Goal: Transaction & Acquisition: Obtain resource

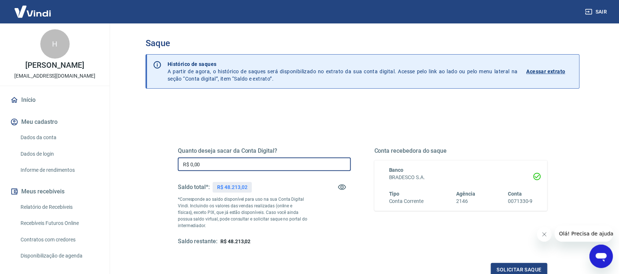
drag, startPoint x: 214, startPoint y: 163, endPoint x: 142, endPoint y: 184, distance: 75.3
click at [144, 183] on div "Saque Histórico de saques A partir de agora, o histórico de saques será disponi…" at bounding box center [362, 165] width 451 height 285
type input "R$ 8.725,71"
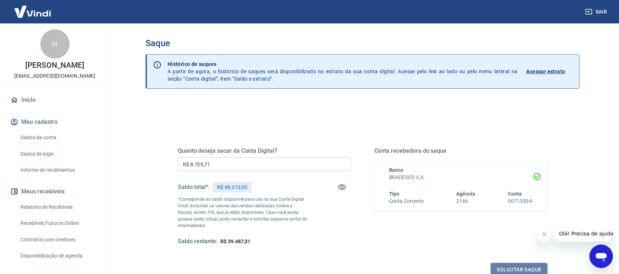
click at [517, 269] on button "Solicitar saque" at bounding box center [519, 270] width 56 height 14
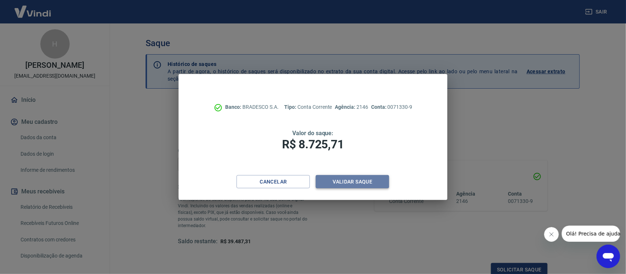
click at [362, 182] on button "Validar saque" at bounding box center [352, 182] width 73 height 14
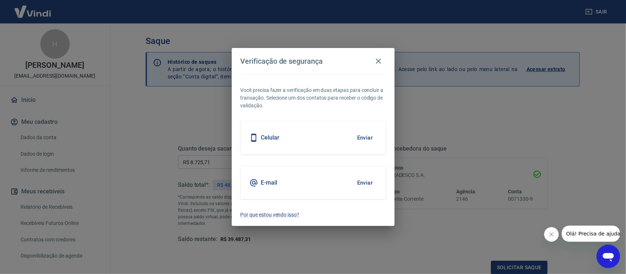
click at [342, 136] on div "Celular Enviar" at bounding box center [312, 137] width 145 height 33
drag, startPoint x: 363, startPoint y: 139, endPoint x: 358, endPoint y: 156, distance: 17.5
click at [363, 139] on button "Enviar" at bounding box center [365, 137] width 24 height 15
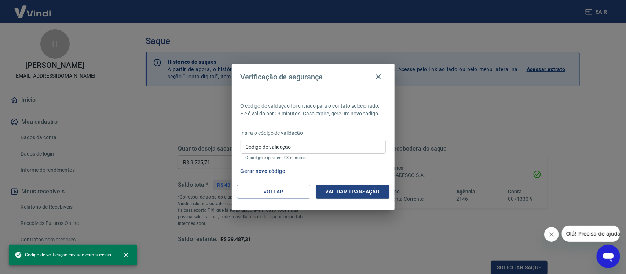
click at [244, 140] on div "Insira o código de validação Código de validação Código de validação O código e…" at bounding box center [312, 145] width 145 height 32
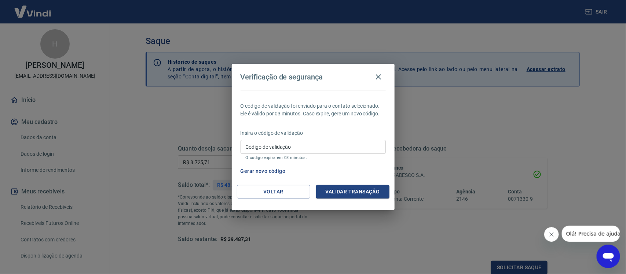
click at [247, 145] on input "Código de validação" at bounding box center [312, 147] width 145 height 14
type input "891550"
click at [348, 195] on button "Validar transação" at bounding box center [352, 192] width 73 height 14
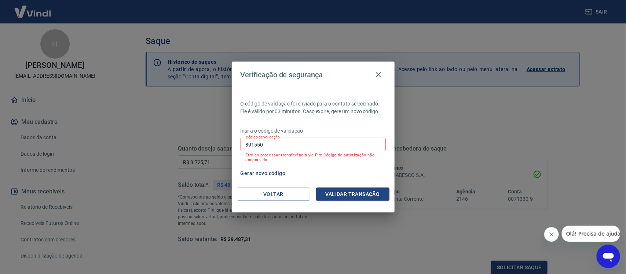
click at [308, 147] on input "891550" at bounding box center [312, 145] width 145 height 14
click at [379, 73] on icon "button" at bounding box center [378, 74] width 9 height 9
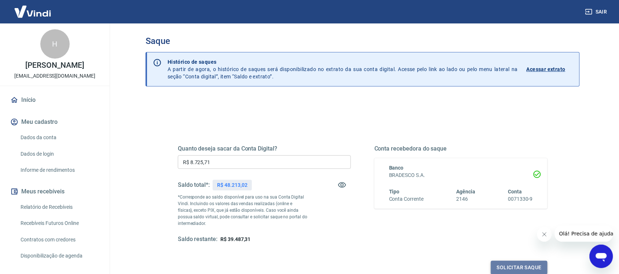
click at [515, 266] on button "Solicitar saque" at bounding box center [519, 268] width 56 height 14
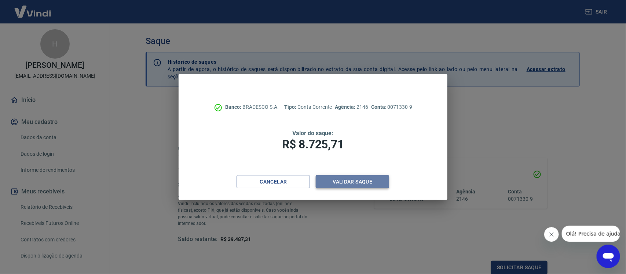
click at [348, 180] on button "Validar saque" at bounding box center [352, 182] width 73 height 14
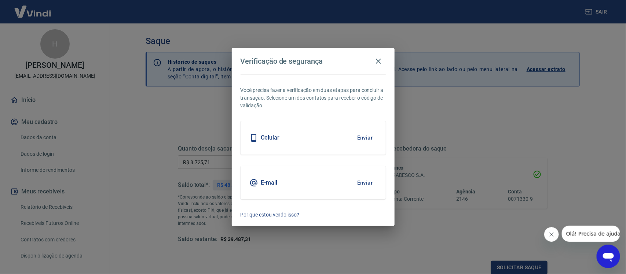
click at [319, 135] on div "Celular Enviar" at bounding box center [312, 137] width 145 height 33
click at [366, 139] on button "Enviar" at bounding box center [365, 137] width 24 height 15
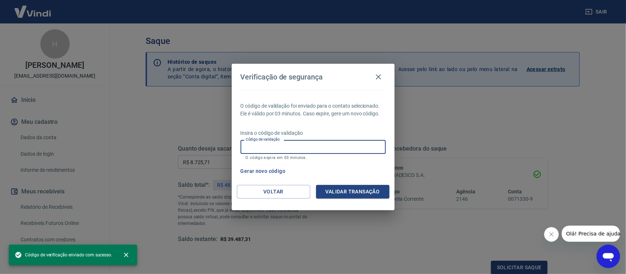
click at [250, 145] on input "Código de validação" at bounding box center [312, 147] width 145 height 14
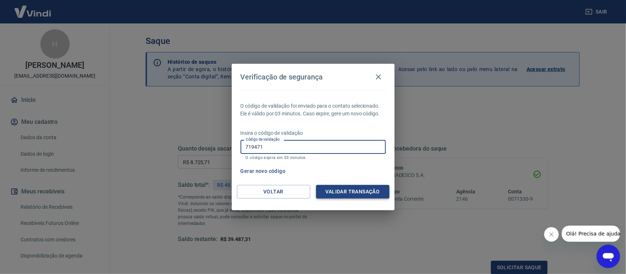
click at [364, 190] on button "Validar transação" at bounding box center [352, 192] width 73 height 14
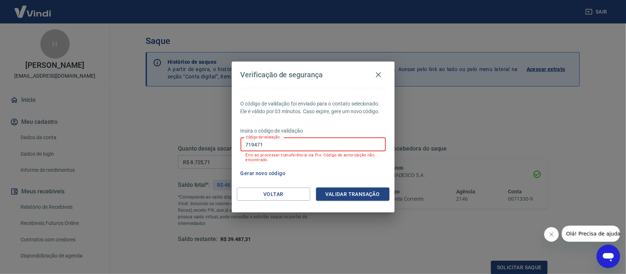
drag, startPoint x: 263, startPoint y: 146, endPoint x: 226, endPoint y: 151, distance: 37.4
click at [226, 151] on div "Verificação de segurança O código de validação foi enviado para o contato selec…" at bounding box center [313, 137] width 626 height 274
type input "205486"
click at [350, 193] on button "Validar transação" at bounding box center [352, 195] width 73 height 14
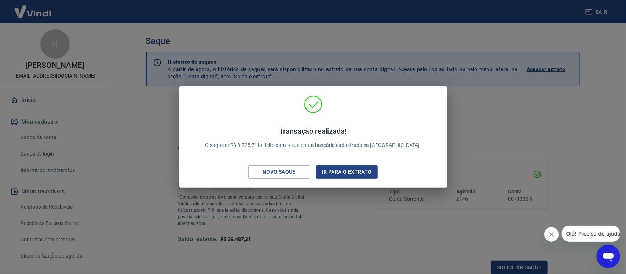
click at [510, 121] on div "Transação realizada! O saque de R$ 8.725,71 foi feito para a sua conta bancária…" at bounding box center [313, 137] width 626 height 274
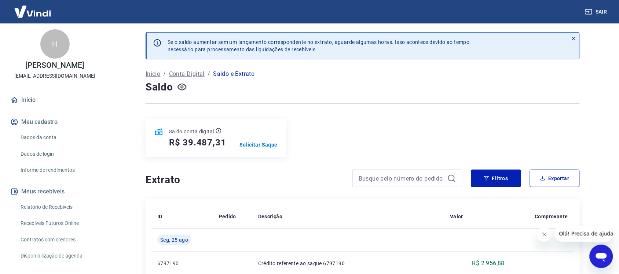
click at [263, 147] on p "Solicitar Saque" at bounding box center [258, 144] width 38 height 7
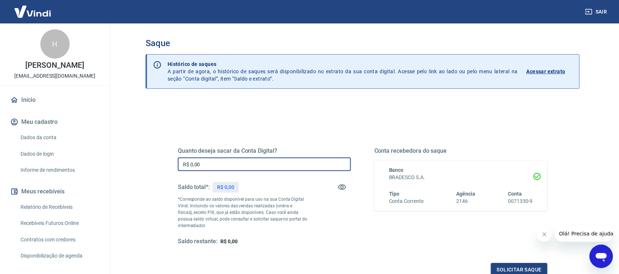
drag, startPoint x: 223, startPoint y: 164, endPoint x: 155, endPoint y: 170, distance: 68.0
click at [162, 169] on div "Quanto deseja sacar da Conta Digital? R$ 0,00 ​ Saldo total*: R$ 0,00 *Correspo…" at bounding box center [362, 200] width 405 height 170
type input "R$ 25.095,86"
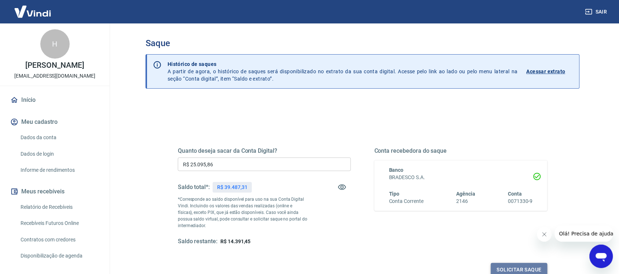
click at [505, 268] on button "Solicitar saque" at bounding box center [519, 270] width 56 height 14
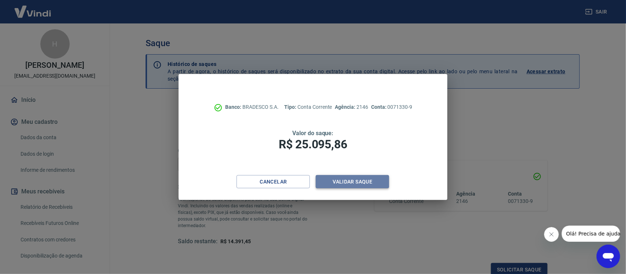
click at [365, 179] on button "Validar saque" at bounding box center [352, 182] width 73 height 14
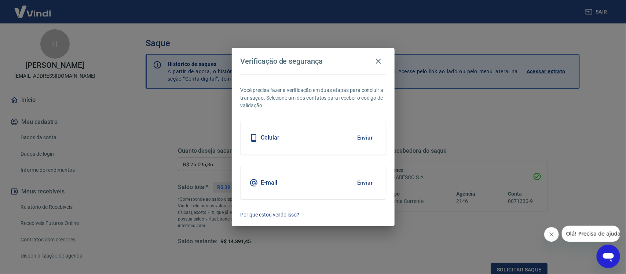
scroll to position [2, 0]
click at [362, 139] on button "Enviar" at bounding box center [365, 137] width 24 height 15
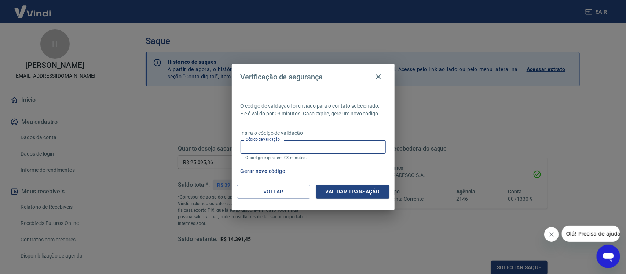
click at [249, 146] on input "Código de validação" at bounding box center [312, 147] width 145 height 14
drag, startPoint x: 435, startPoint y: 125, endPoint x: 430, endPoint y: 122, distance: 6.1
click at [435, 125] on div "Verificação de segurança O código de validação foi enviado para o contato selec…" at bounding box center [313, 137] width 626 height 274
click at [332, 192] on button "Validar transação" at bounding box center [352, 192] width 73 height 14
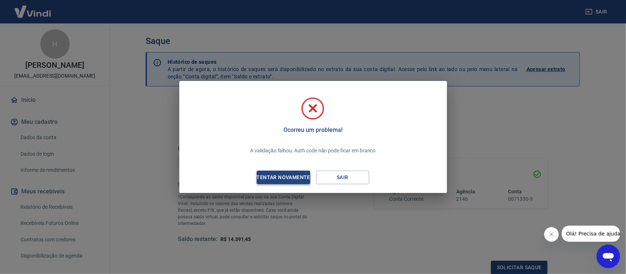
click at [295, 177] on div "Tentar novamente" at bounding box center [283, 177] width 71 height 9
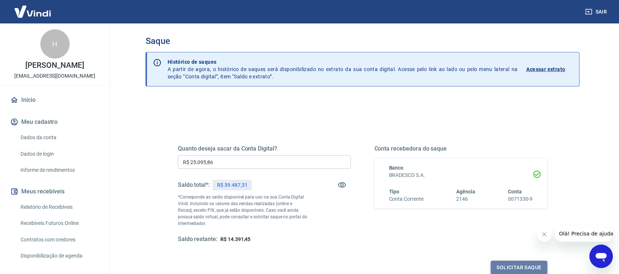
click at [510, 265] on button "Solicitar saque" at bounding box center [519, 268] width 56 height 14
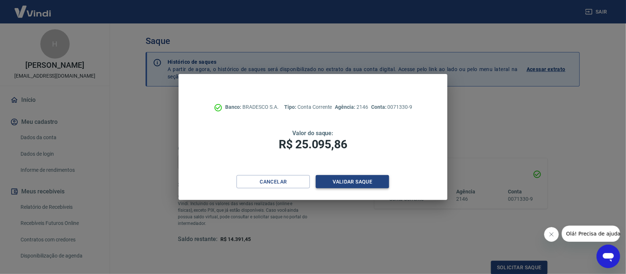
click at [346, 182] on button "Validar saque" at bounding box center [352, 182] width 73 height 14
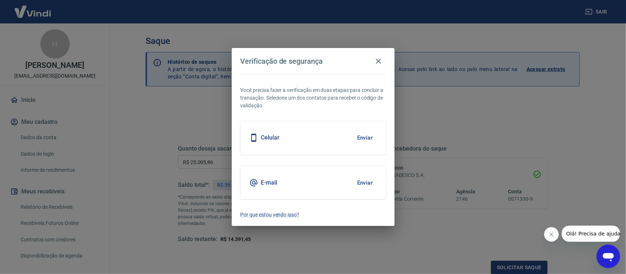
click at [363, 139] on button "Enviar" at bounding box center [365, 137] width 24 height 15
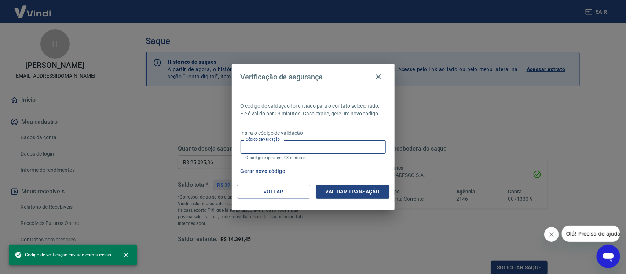
click at [276, 148] on input "Código de validação" at bounding box center [312, 147] width 145 height 14
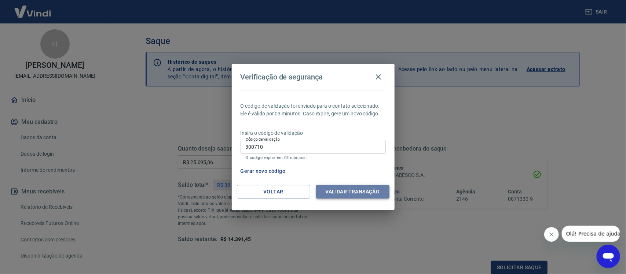
click at [349, 192] on button "Validar transação" at bounding box center [352, 192] width 73 height 14
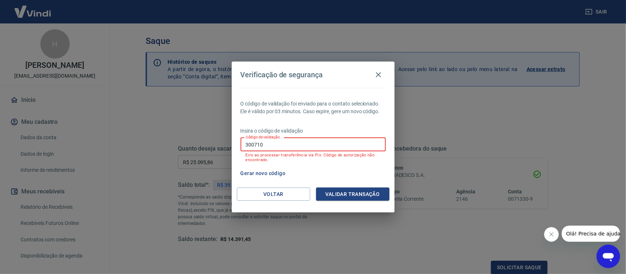
drag, startPoint x: 270, startPoint y: 144, endPoint x: 229, endPoint y: 148, distance: 41.6
click at [229, 148] on div "Verificação de segurança O código de validação foi enviado para o contato selec…" at bounding box center [313, 137] width 626 height 274
type input "101731"
click at [341, 194] on button "Validar transação" at bounding box center [352, 195] width 73 height 14
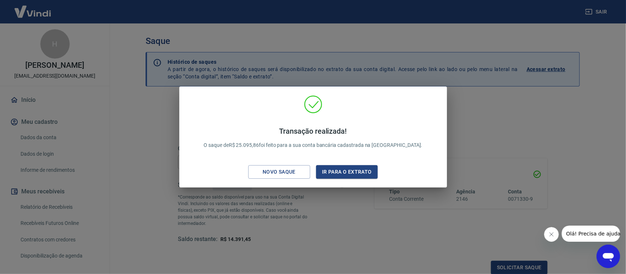
click at [473, 129] on div "Transação realizada! O saque de R$ 25.095,86 foi feito para a sua conta bancári…" at bounding box center [313, 137] width 626 height 274
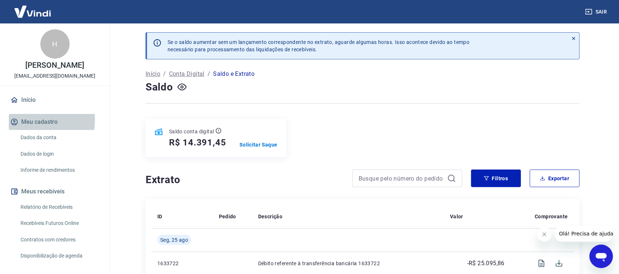
click at [27, 120] on button "Meu cadastro" at bounding box center [55, 122] width 92 height 16
click at [41, 118] on button "Meu cadastro" at bounding box center [55, 122] width 92 height 16
click at [36, 118] on button "Meu cadastro" at bounding box center [55, 122] width 92 height 16
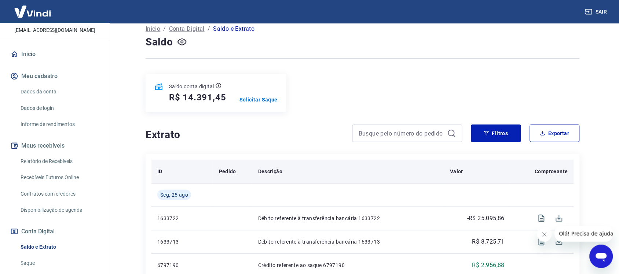
scroll to position [46, 0]
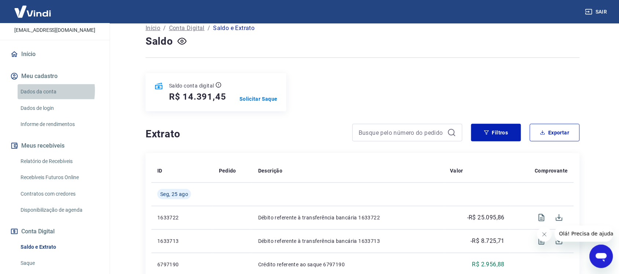
click at [32, 91] on link "Dados da conta" at bounding box center [59, 91] width 83 height 15
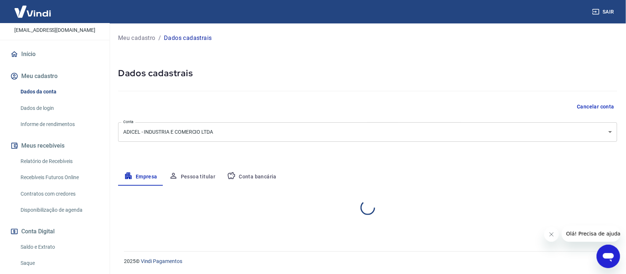
select select "MG"
select select "business"
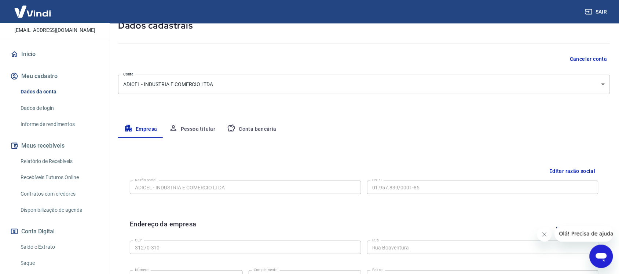
scroll to position [92, 0]
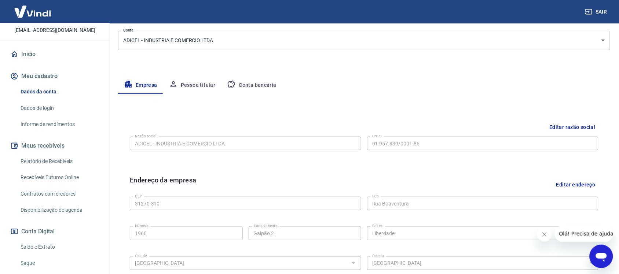
click at [204, 85] on button "Pessoa titular" at bounding box center [192, 86] width 58 height 18
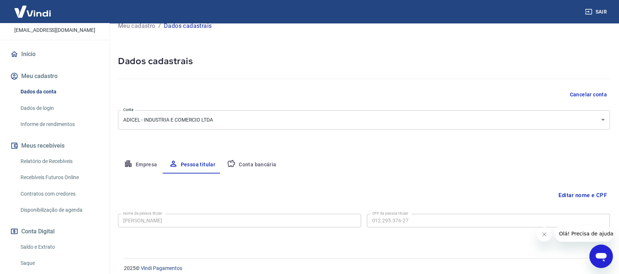
scroll to position [19, 0]
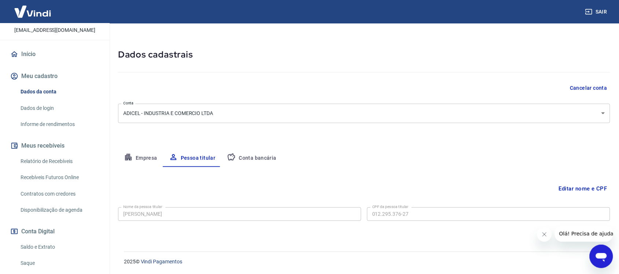
click at [146, 158] on button "Empresa" at bounding box center [140, 159] width 45 height 18
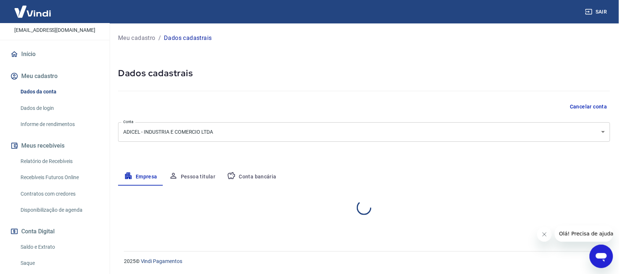
scroll to position [0, 0]
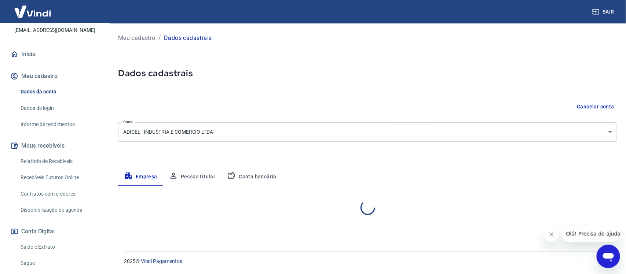
select select "MG"
select select "business"
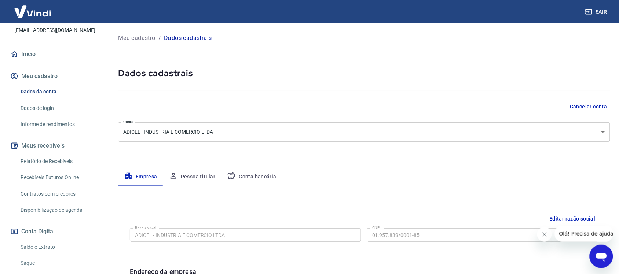
click at [182, 39] on p "Dados cadastrais" at bounding box center [188, 38] width 48 height 9
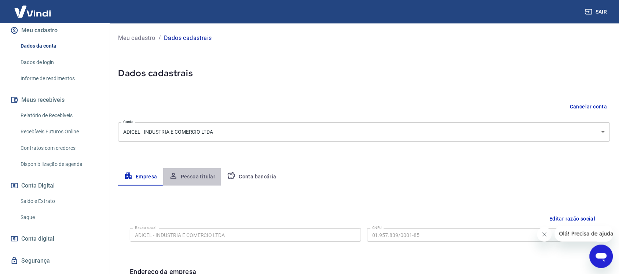
click at [186, 173] on button "Pessoa titular" at bounding box center [192, 177] width 58 height 18
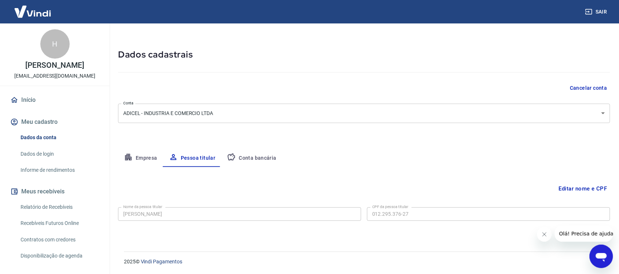
scroll to position [46, 0]
